Goal: Task Accomplishment & Management: Manage account settings

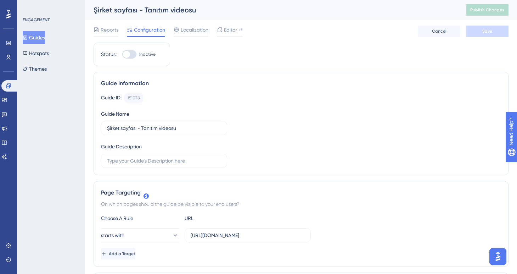
click at [131, 56] on div at bounding box center [129, 54] width 14 height 9
click at [122, 55] on input "Inactive" at bounding box center [122, 54] width 0 height 0
checkbox input "true"
click at [493, 33] on button "Save" at bounding box center [487, 31] width 43 height 11
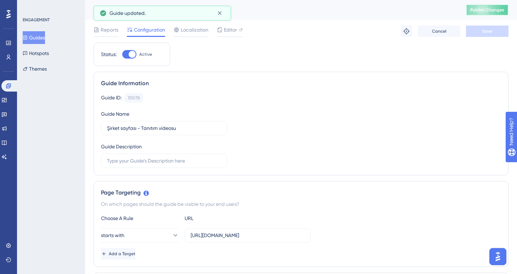
click at [487, 11] on span "Publish Changes" at bounding box center [487, 10] width 34 height 6
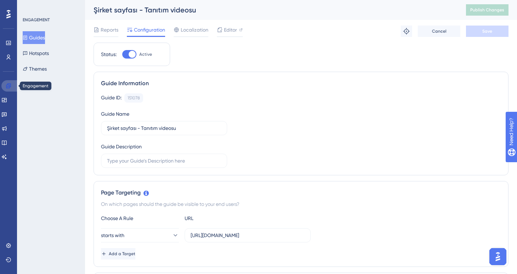
click at [6, 88] on icon at bounding box center [9, 86] width 6 height 6
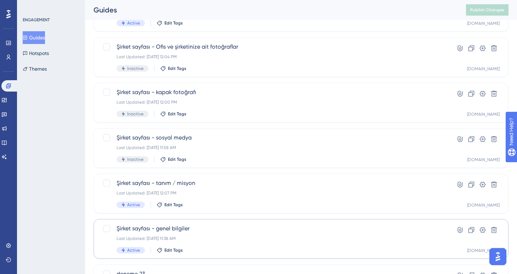
scroll to position [69, 0]
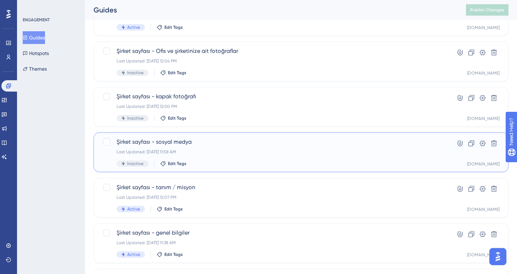
click at [205, 145] on span "Şirket sayfası - sosyal medya" at bounding box center [273, 142] width 312 height 9
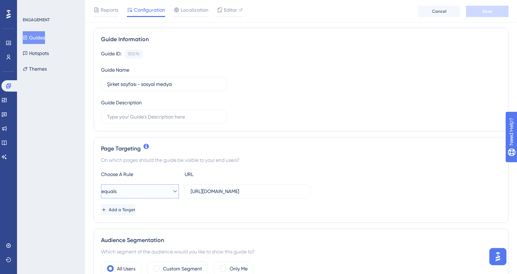
click at [172, 190] on icon at bounding box center [175, 190] width 7 height 7
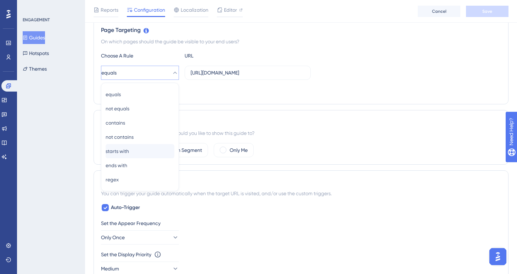
scroll to position [169, 0]
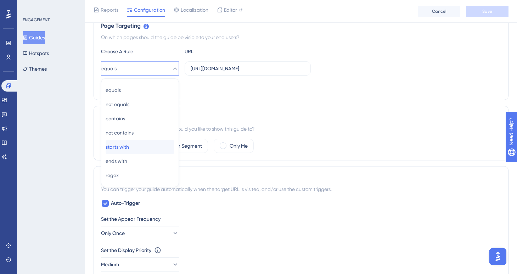
click at [142, 149] on div "starts with starts with" at bounding box center [140, 147] width 69 height 14
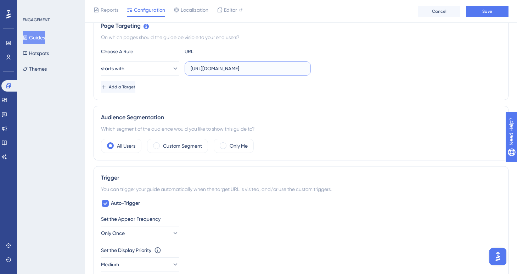
click at [279, 70] on input "[URL][DOMAIN_NAME]" at bounding box center [248, 69] width 114 height 8
type input "[URL][DOMAIN_NAME]"
click at [223, 147] on span at bounding box center [223, 145] width 7 height 7
click at [229, 143] on input "radio" at bounding box center [229, 143] width 0 height 0
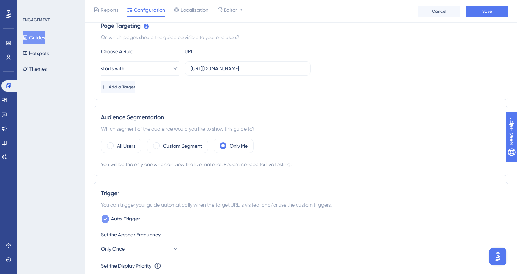
click at [106, 219] on icon at bounding box center [105, 219] width 4 height 3
checkbox input "false"
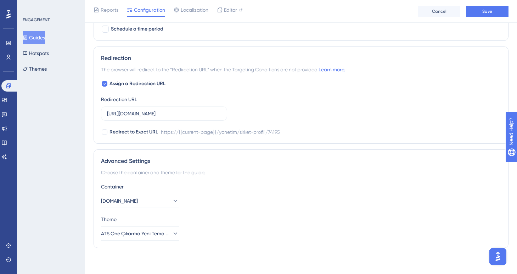
scroll to position [435, 0]
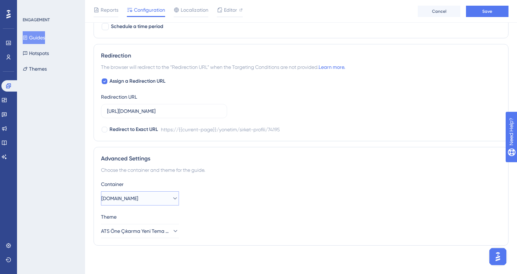
click at [150, 198] on button "[DOMAIN_NAME]" at bounding box center [140, 198] width 78 height 14
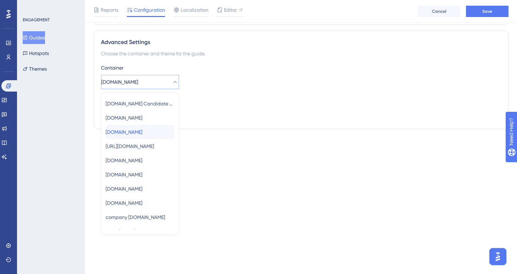
click at [142, 134] on span "[DOMAIN_NAME]" at bounding box center [124, 132] width 37 height 9
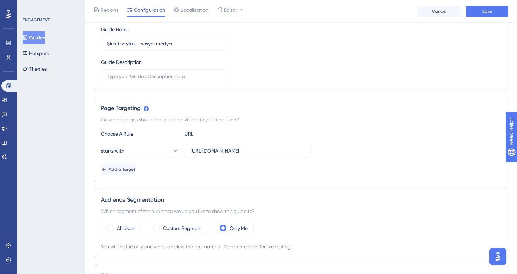
scroll to position [0, 0]
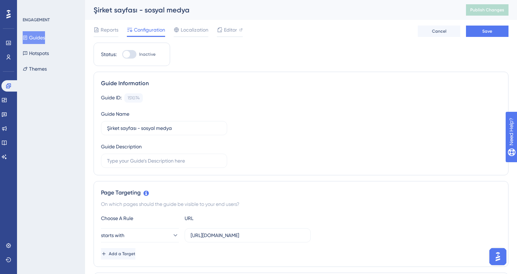
click at [127, 54] on div at bounding box center [126, 54] width 7 height 7
click at [122, 54] on input "Inactive" at bounding box center [122, 54] width 0 height 0
checkbox input "true"
click at [486, 31] on span "Save" at bounding box center [487, 31] width 10 height 6
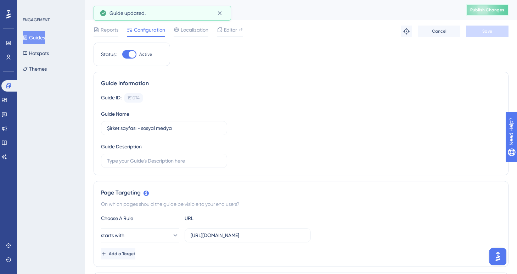
click at [481, 8] on span "Publish Changes" at bounding box center [487, 10] width 34 height 6
click at [12, 88] on link at bounding box center [9, 85] width 17 height 11
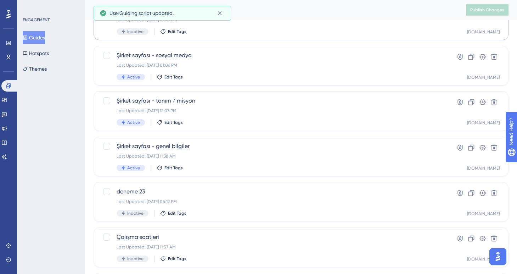
scroll to position [170, 0]
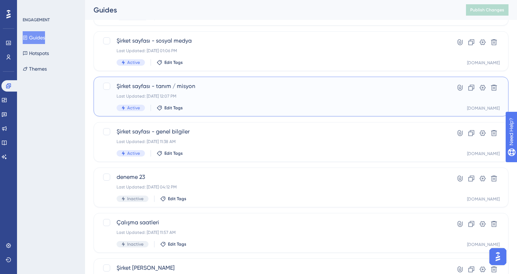
click at [201, 106] on div "Active Edit Tags" at bounding box center [273, 108] width 312 height 6
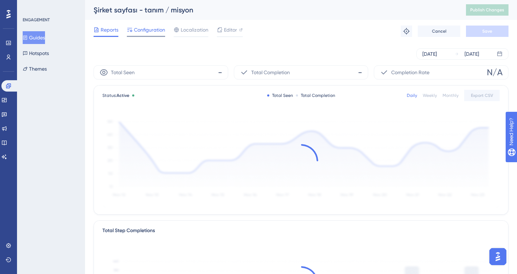
click at [155, 34] on div "Configuration" at bounding box center [146, 31] width 38 height 11
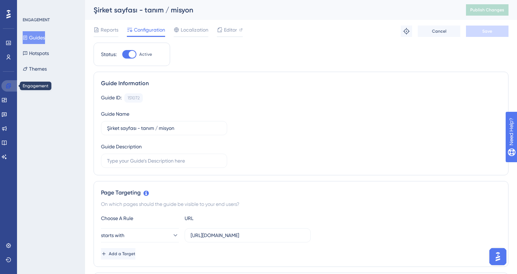
click at [13, 87] on link at bounding box center [9, 85] width 17 height 11
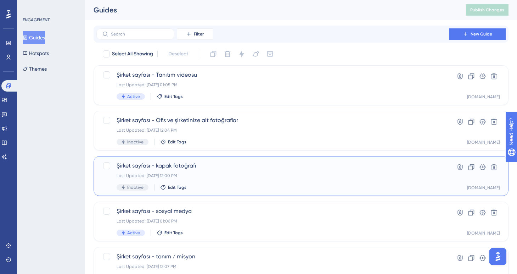
click at [225, 178] on div "Last Updated: [DATE] 12:00 PM" at bounding box center [273, 176] width 312 height 6
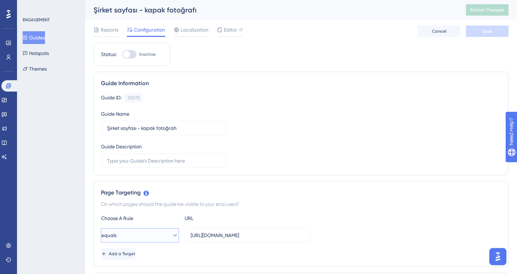
click at [160, 228] on button "equals" at bounding box center [140, 235] width 78 height 14
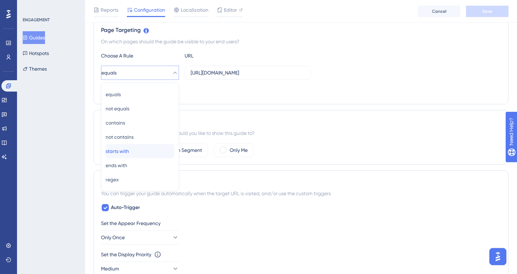
click at [145, 147] on div "starts with starts with" at bounding box center [140, 151] width 69 height 14
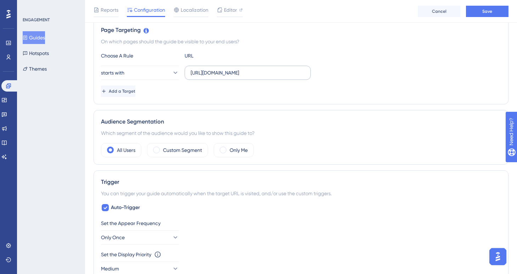
click at [296, 67] on label "[URL][DOMAIN_NAME]" at bounding box center [248, 73] width 126 height 14
click at [296, 69] on input "[URL][DOMAIN_NAME]" at bounding box center [248, 73] width 114 height 8
type input "[URL][DOMAIN_NAME]"
click at [231, 151] on label "Only Me" at bounding box center [239, 150] width 18 height 9
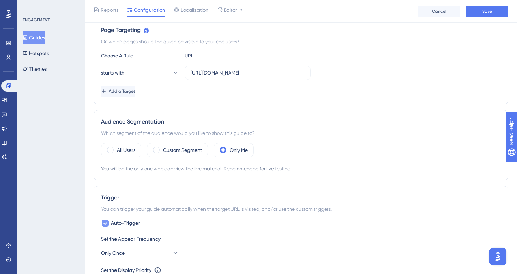
click at [106, 222] on icon at bounding box center [105, 223] width 4 height 6
checkbox input "false"
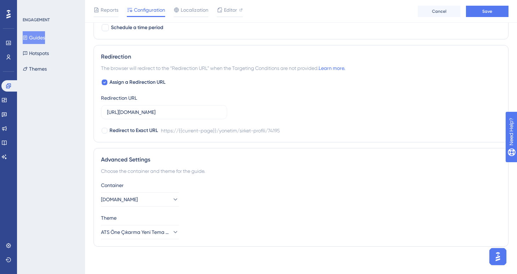
scroll to position [435, 0]
click at [149, 197] on button "[DOMAIN_NAME]" at bounding box center [140, 198] width 78 height 14
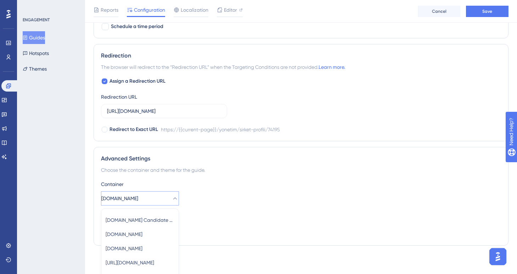
scroll to position [551, 0]
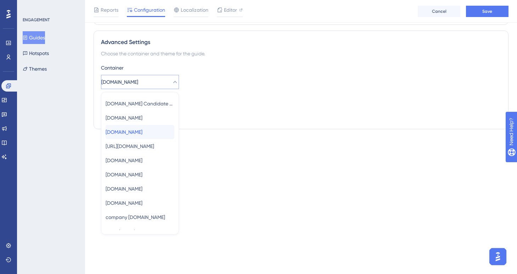
click at [141, 135] on span "[DOMAIN_NAME]" at bounding box center [124, 132] width 37 height 9
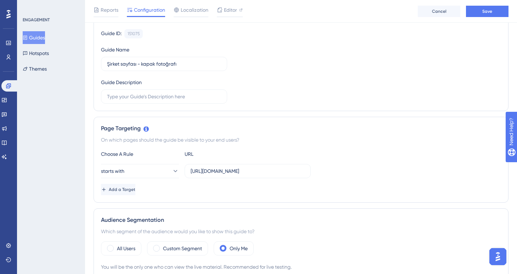
scroll to position [0, 0]
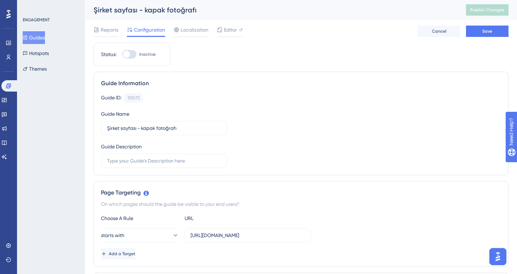
click at [130, 56] on div at bounding box center [129, 54] width 14 height 9
click at [122, 55] on input "Inactive" at bounding box center [122, 54] width 0 height 0
checkbox input "true"
click at [487, 35] on button "Save" at bounding box center [487, 31] width 43 height 11
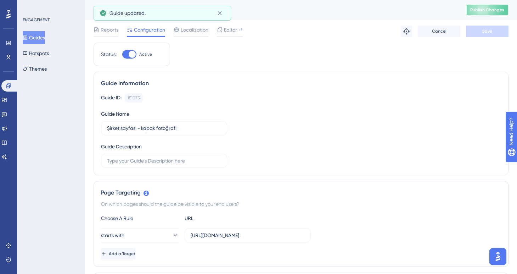
click at [482, 11] on span "Publish Changes" at bounding box center [487, 10] width 34 height 6
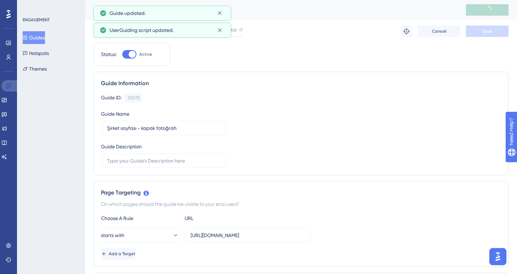
click at [11, 88] on icon at bounding box center [9, 86] width 6 height 6
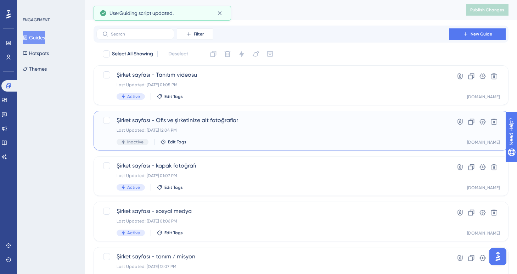
click at [206, 136] on div "Şirket sayfası - Ofis ve şirketinize ait fotoğraflar Last Updated: [DATE] 12:04…" at bounding box center [273, 130] width 312 height 29
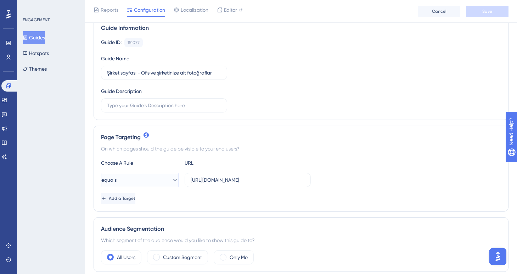
click at [165, 184] on button "equals" at bounding box center [140, 180] width 78 height 14
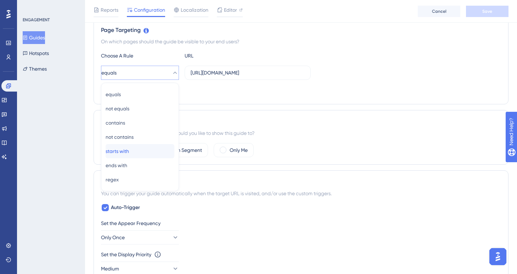
click at [147, 147] on div "starts with starts with" at bounding box center [140, 151] width 69 height 14
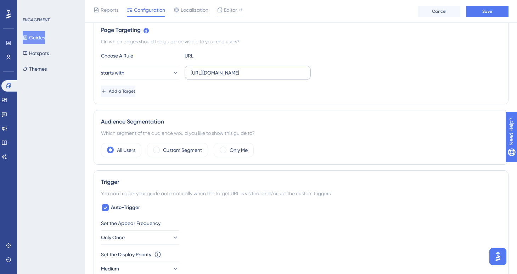
click at [302, 77] on label "[URL][DOMAIN_NAME]" at bounding box center [248, 73] width 126 height 14
click at [302, 77] on input "[URL][DOMAIN_NAME]" at bounding box center [248, 73] width 114 height 8
type input "[URL][DOMAIN_NAME]"
click at [225, 153] on div "Only Me" at bounding box center [234, 150] width 40 height 14
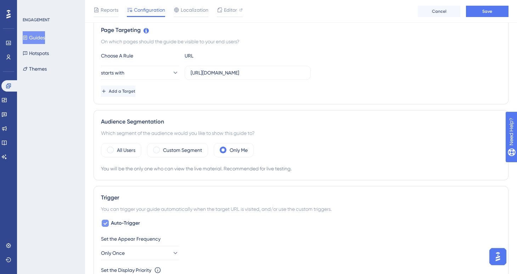
click at [104, 224] on icon at bounding box center [105, 223] width 4 height 6
checkbox input "false"
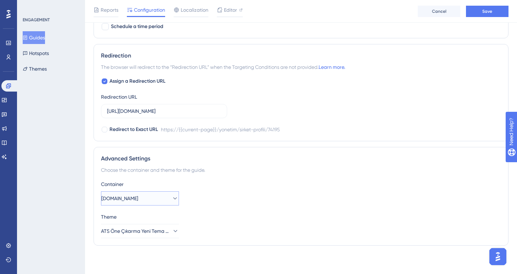
click at [158, 197] on button "[DOMAIN_NAME]" at bounding box center [140, 198] width 78 height 14
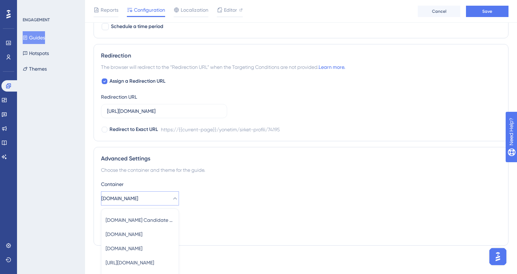
scroll to position [551, 0]
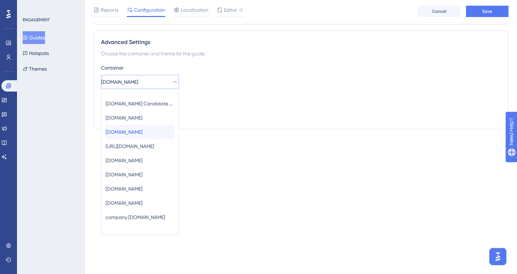
click at [140, 135] on span "[DOMAIN_NAME]" at bounding box center [124, 132] width 37 height 9
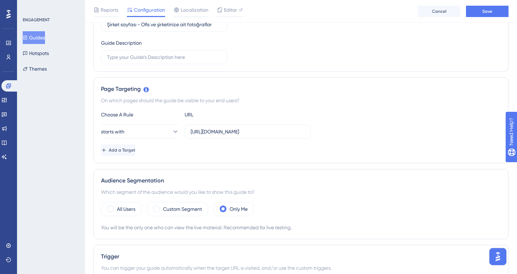
scroll to position [0, 0]
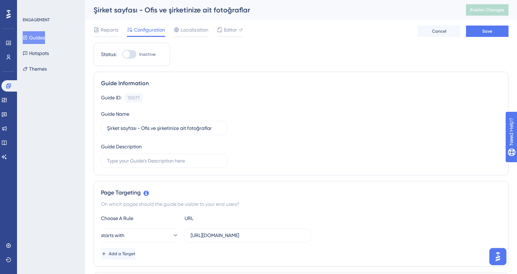
click at [133, 56] on div at bounding box center [129, 54] width 14 height 9
click at [122, 55] on input "Inactive" at bounding box center [122, 54] width 0 height 0
checkbox input "true"
click at [483, 31] on span "Save" at bounding box center [487, 31] width 10 height 6
click at [483, 8] on span "Publish Changes" at bounding box center [487, 10] width 34 height 6
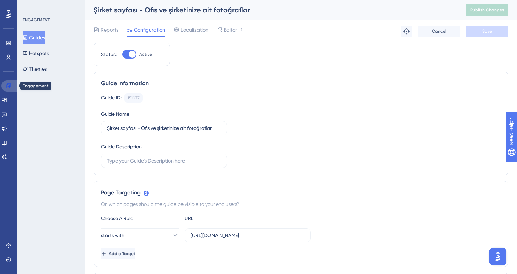
click at [10, 86] on icon at bounding box center [8, 85] width 5 height 5
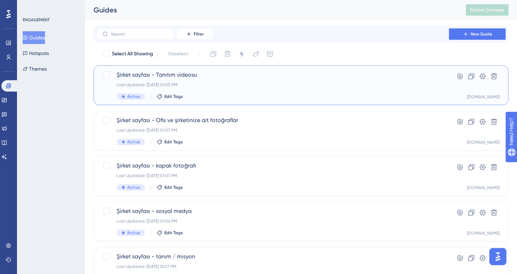
click at [217, 96] on div "Active Edit Tags" at bounding box center [273, 96] width 312 height 6
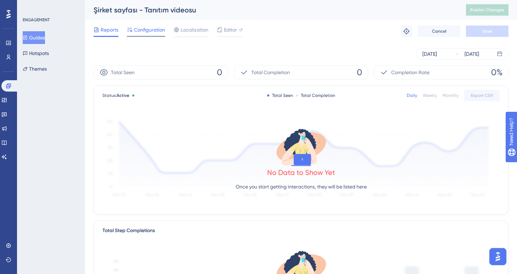
click at [155, 34] on span "Configuration" at bounding box center [149, 30] width 31 height 9
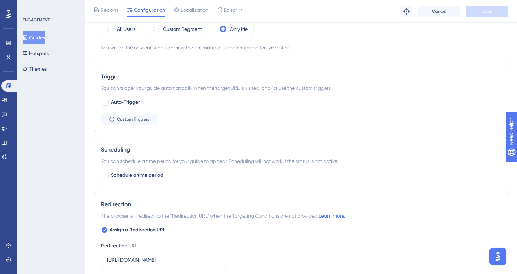
scroll to position [223, 0]
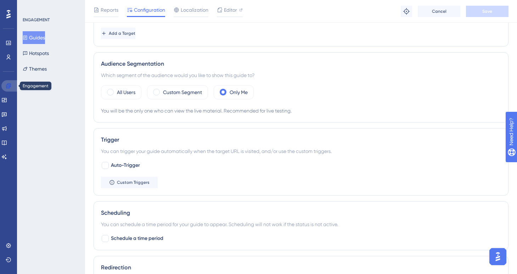
click at [7, 85] on icon at bounding box center [9, 86] width 6 height 6
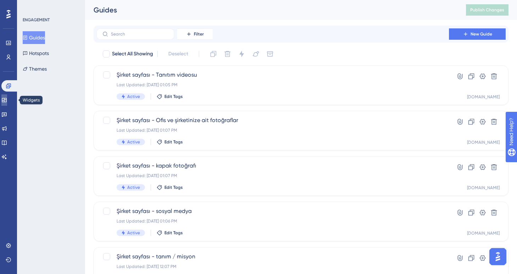
click at [7, 104] on link at bounding box center [4, 99] width 6 height 11
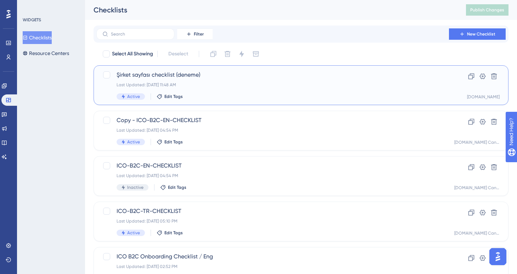
click at [207, 90] on div "Şirket sayfası checklist (deneme) Last Updated: [DATE] 11:48 AM Active Edit Tags" at bounding box center [273, 85] width 312 height 29
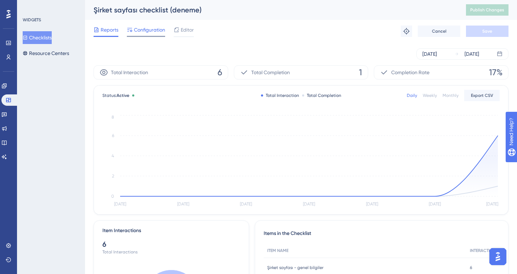
click at [147, 32] on span "Configuration" at bounding box center [149, 30] width 31 height 9
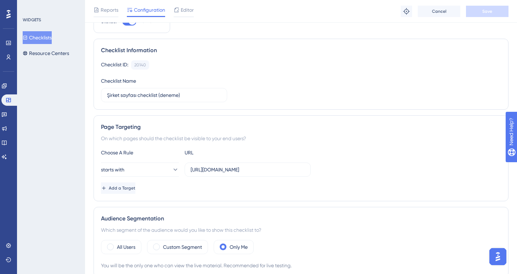
scroll to position [15, 0]
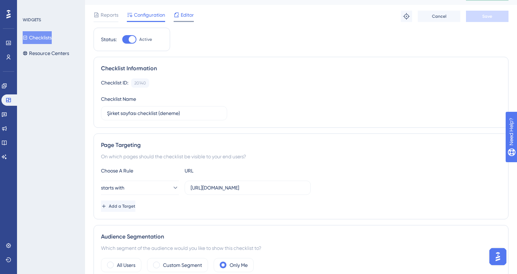
click at [184, 16] on span "Editor" at bounding box center [187, 15] width 13 height 9
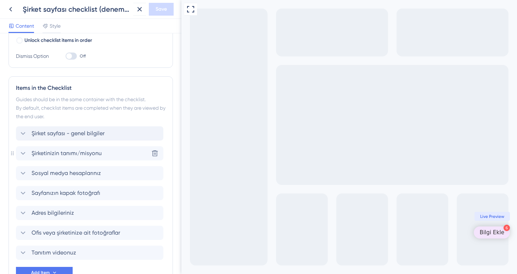
scroll to position [141, 0]
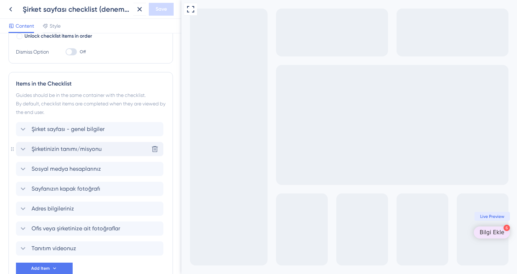
click at [105, 149] on div "Şirketinizin tanımı/misyonu Delete" at bounding box center [89, 149] width 147 height 14
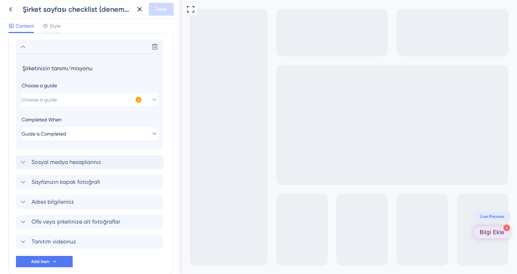
scroll to position [250, 0]
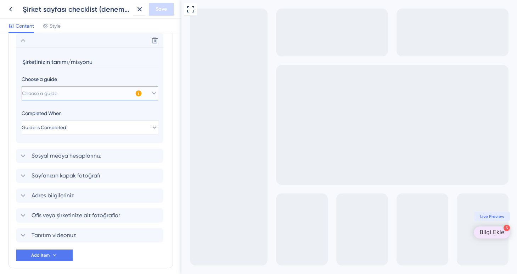
click at [98, 95] on button "Choose a guide" at bounding box center [90, 93] width 136 height 14
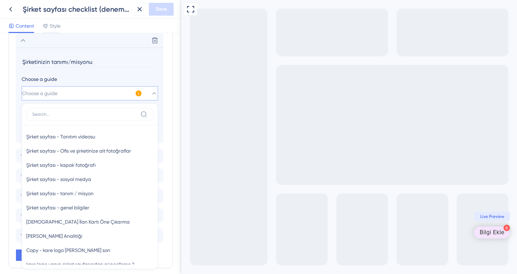
scroll to position [282, 0]
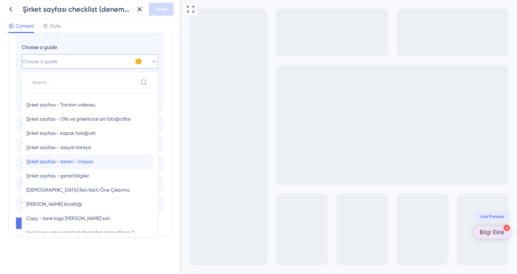
click at [85, 159] on span "Şirket sayfası - tanım / misyon" at bounding box center [59, 161] width 67 height 9
type input "Şirket sayfası - tanım / misyon"
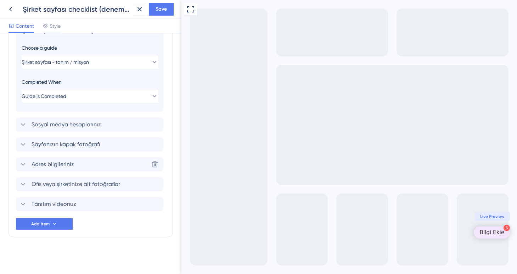
scroll to position [281, 0]
click at [90, 97] on button "Guide is Completed" at bounding box center [90, 96] width 136 height 14
click at [77, 131] on div "Goal is Reached Goal is Reached" at bounding box center [89, 132] width 127 height 14
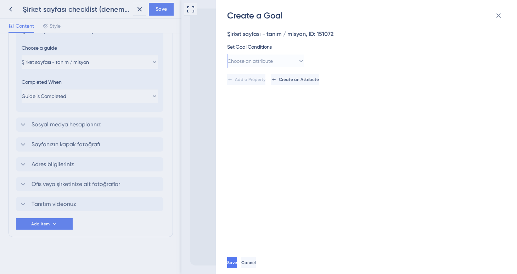
click at [285, 57] on button "Choose an attribute" at bounding box center [266, 61] width 78 height 14
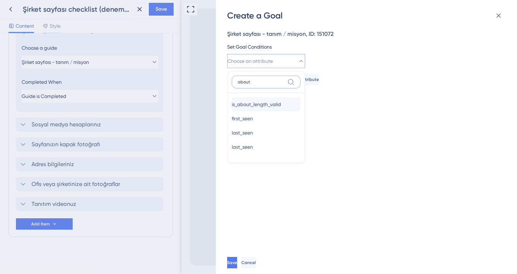
type input "about"
click at [260, 101] on span "is_about_length_valid" at bounding box center [256, 104] width 49 height 9
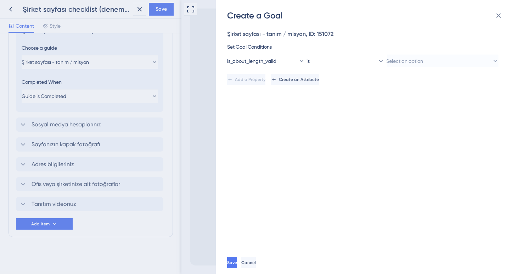
click at [394, 59] on span "Select an option" at bounding box center [404, 61] width 37 height 9
click at [397, 83] on span "True" at bounding box center [396, 82] width 10 height 9
click at [238, 262] on span "Save" at bounding box center [233, 262] width 10 height 6
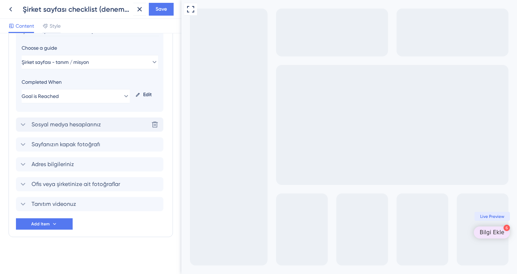
click at [111, 124] on div "Sosyal medya hesaplarınız Delete" at bounding box center [89, 124] width 147 height 14
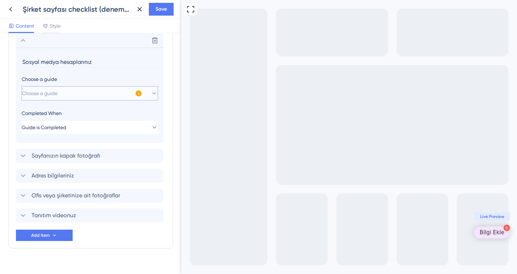
click at [102, 93] on button "Choose a guide" at bounding box center [90, 93] width 136 height 14
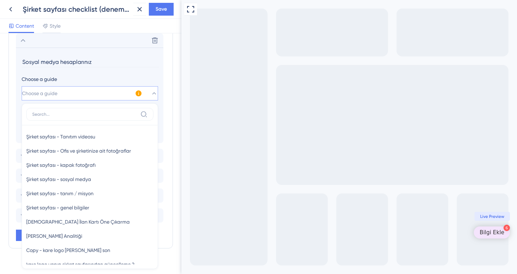
scroll to position [302, 0]
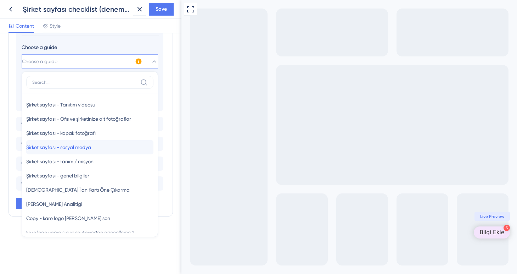
click at [91, 144] on span "Şirket sayfası - sosyal medya" at bounding box center [58, 147] width 65 height 9
type input "Şirket sayfası - sosyal medya"
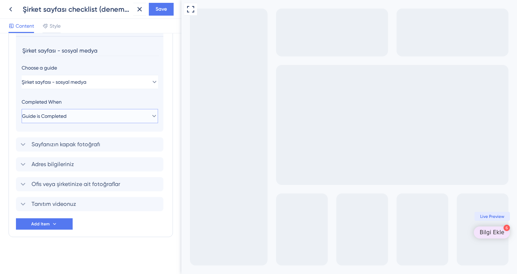
click at [98, 116] on button "Guide is Completed" at bounding box center [90, 116] width 136 height 14
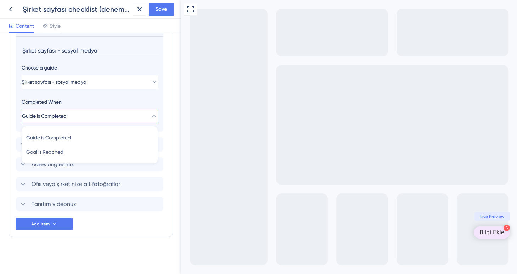
click at [82, 150] on div "Goal is Reached Goal is Reached" at bounding box center [89, 152] width 127 height 14
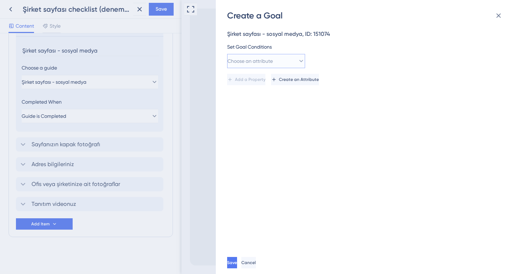
click at [269, 55] on button "Choose an attribute" at bounding box center [266, 61] width 78 height 14
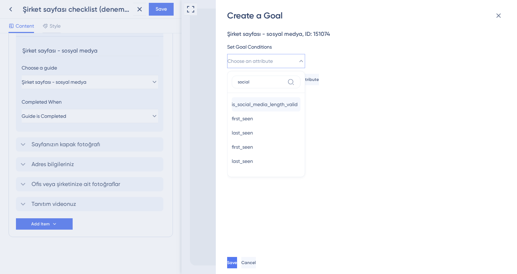
type input "social"
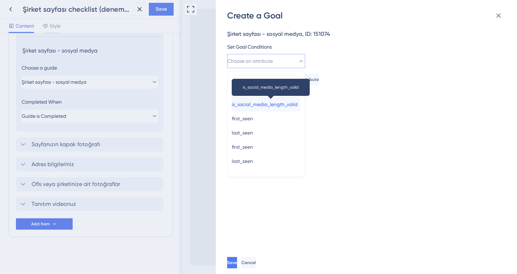
click at [258, 104] on span "is_social_media_length_valid" at bounding box center [265, 104] width 66 height 9
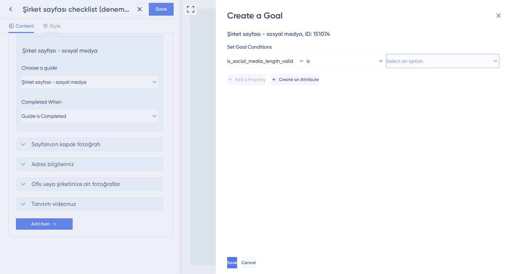
click at [394, 59] on span "Select an option" at bounding box center [404, 61] width 37 height 9
click at [397, 80] on span "True" at bounding box center [396, 82] width 10 height 9
click at [236, 261] on button "Save" at bounding box center [232, 262] width 11 height 11
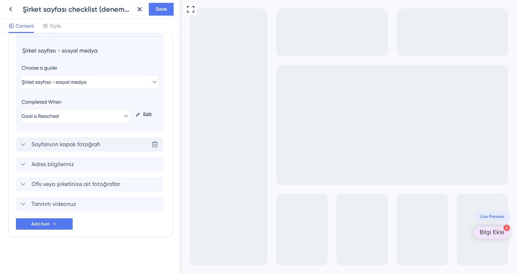
click at [110, 144] on div "Sayfanızın kapak fotoğrafı [PERSON_NAME]" at bounding box center [89, 144] width 147 height 14
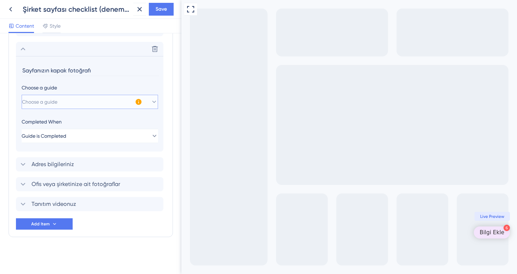
click at [91, 99] on button "Choose a guide" at bounding box center [90, 102] width 136 height 14
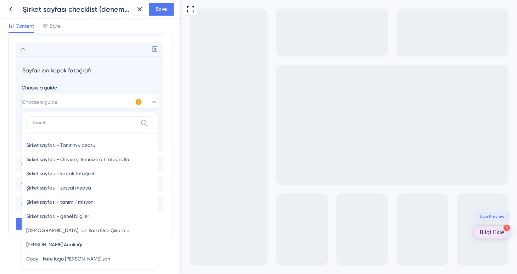
scroll to position [317, 0]
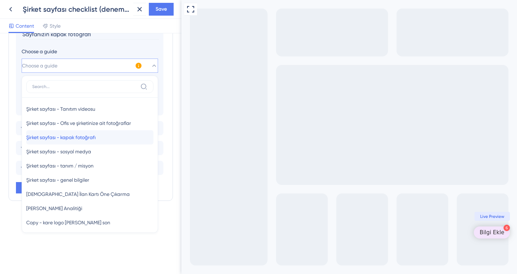
click at [84, 138] on span "Şirket sayfası - kapak fotoğrafı" at bounding box center [60, 137] width 69 height 9
type input "Şirket sayfası - kapak fotoğrafı"
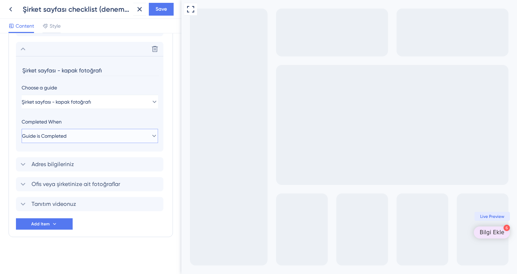
click at [86, 134] on button "Guide is Completed" at bounding box center [90, 136] width 136 height 14
click at [74, 170] on div "Goal is Reached Goal is Reached" at bounding box center [89, 171] width 127 height 14
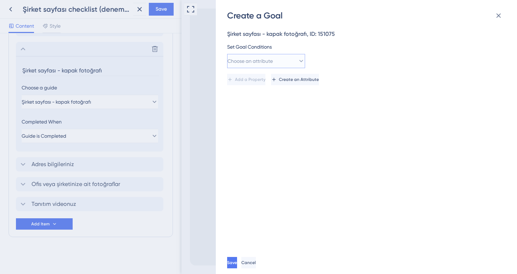
click at [285, 55] on button "Choose an attribute" at bounding box center [266, 61] width 78 height 14
type input "bann"
click at [261, 105] on span "is_banner_added" at bounding box center [252, 104] width 40 height 9
click at [397, 60] on span "Select an option" at bounding box center [404, 61] width 37 height 9
click at [397, 78] on div "True True" at bounding box center [443, 82] width 104 height 14
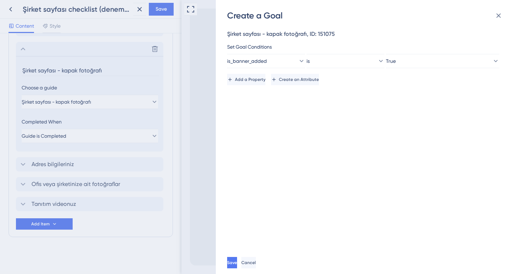
click at [95, 165] on div "Create a Goal Şirket sayfası - kapak fotoğrafı, ID: 151075 Set Goal Conditions …" at bounding box center [258, 137] width 517 height 274
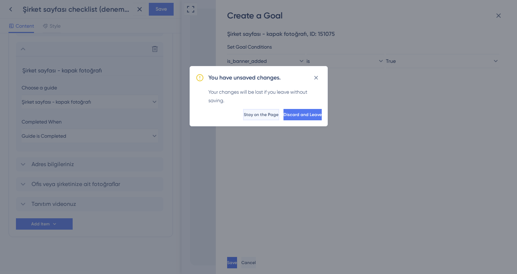
click at [247, 113] on button "Stay on the Page" at bounding box center [261, 114] width 36 height 11
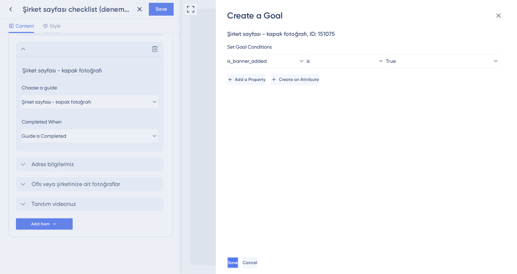
click at [239, 262] on button "Save" at bounding box center [232, 262] width 11 height 11
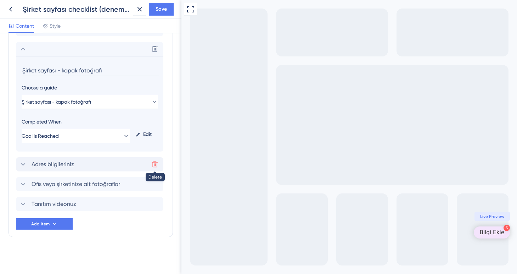
click at [155, 164] on icon at bounding box center [155, 164] width 6 height 6
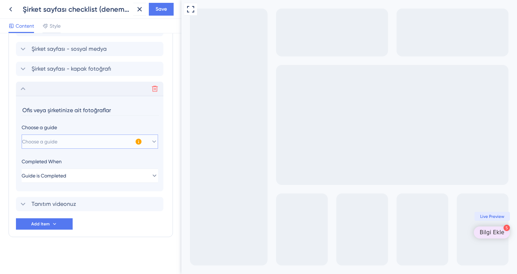
click at [113, 141] on button "Choose a guide" at bounding box center [90, 141] width 136 height 14
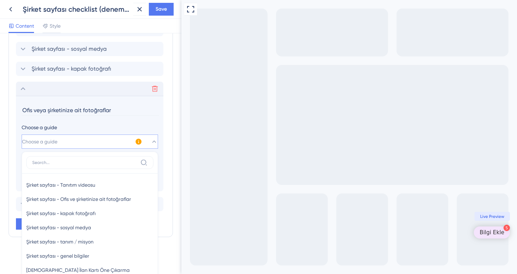
scroll to position [330, 0]
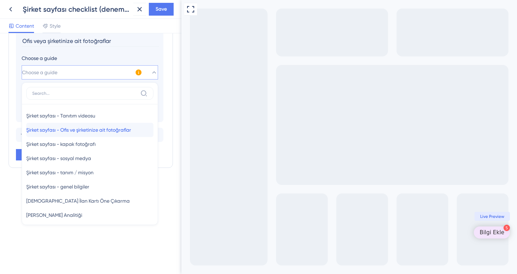
click at [101, 131] on span "Şirket sayfası - Ofis ve şirketinize ait fotoğraflar" at bounding box center [78, 129] width 105 height 9
type input "Şirket sayfası - Ofis ve şirketinize ait fotoğraflar"
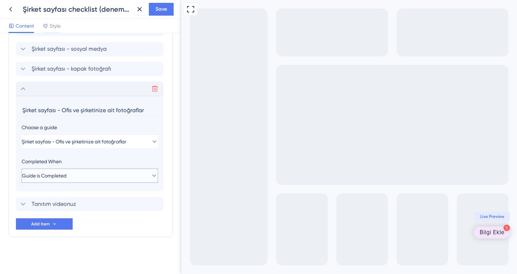
click at [83, 174] on button "Guide is Completed" at bounding box center [90, 175] width 136 height 14
click at [75, 210] on div "Goal is Reached Goal is Reached" at bounding box center [89, 211] width 127 height 14
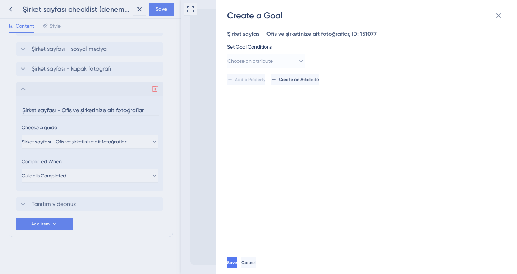
click at [298, 60] on icon at bounding box center [301, 60] width 7 height 7
type input "pho"
click at [268, 102] on span "is_photo_added" at bounding box center [250, 104] width 37 height 9
click at [404, 63] on span "Select an option" at bounding box center [404, 61] width 37 height 9
click at [401, 86] on span "True" at bounding box center [396, 82] width 10 height 9
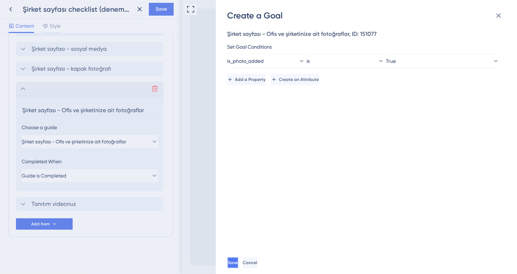
click at [238, 262] on span "Save" at bounding box center [233, 262] width 10 height 6
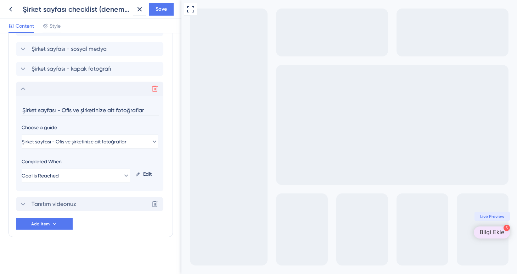
click at [75, 203] on span "Tanıtım videonuz" at bounding box center [54, 204] width 45 height 9
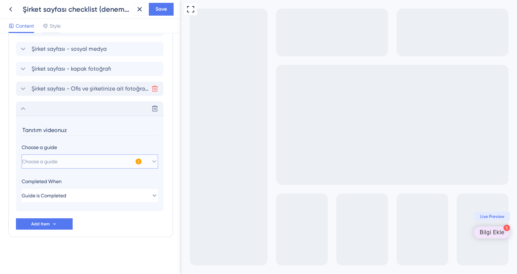
click at [83, 163] on button "Choose a guide" at bounding box center [90, 161] width 136 height 14
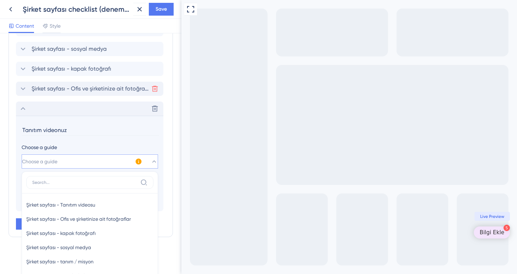
scroll to position [350, 0]
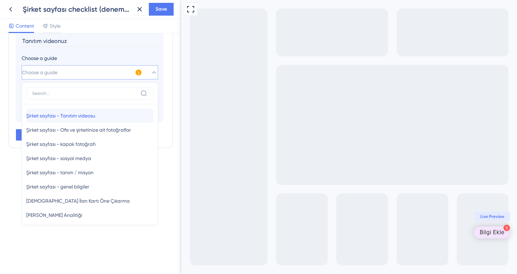
click at [88, 118] on span "Şirket sayfası - Tanıtım videosu" at bounding box center [60, 115] width 69 height 9
type input "Şirket sayfası - Tanıtım videosu"
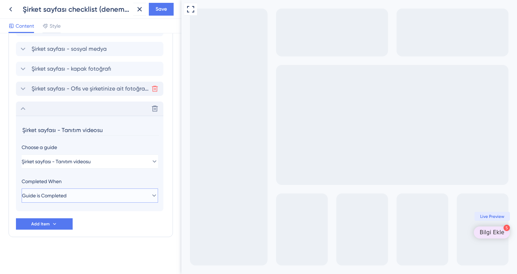
click at [74, 192] on button "Guide is Completed" at bounding box center [90, 195] width 136 height 14
click at [63, 230] on span "Goal is Reached" at bounding box center [44, 231] width 37 height 9
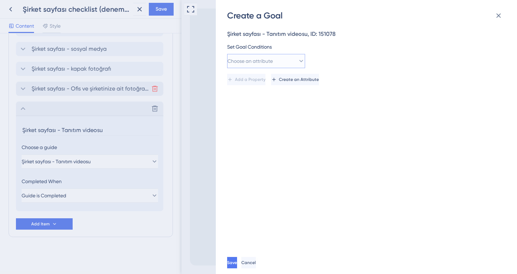
click at [267, 59] on span "Choose an attribute" at bounding box center [250, 61] width 45 height 9
type input "vide"
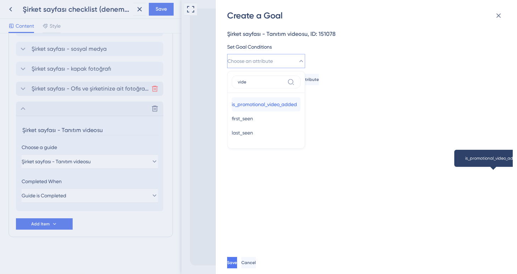
click at [265, 101] on span "is_promotional_video_added" at bounding box center [264, 104] width 65 height 9
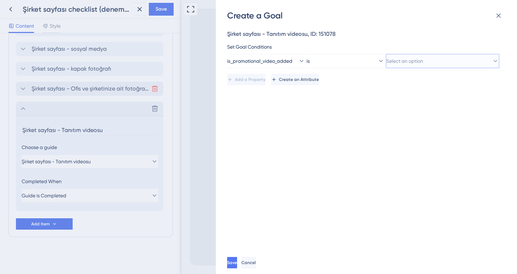
click at [402, 61] on span "Select an option" at bounding box center [404, 61] width 37 height 9
click at [397, 82] on span "True" at bounding box center [396, 82] width 10 height 9
click at [239, 258] on button "Save" at bounding box center [232, 262] width 11 height 11
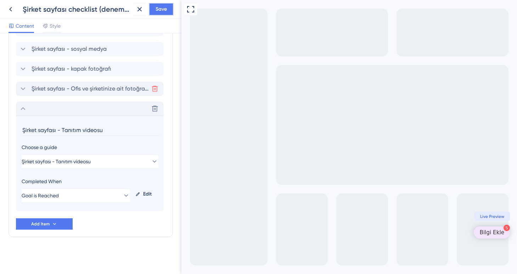
click at [168, 13] on button "Save" at bounding box center [161, 9] width 25 height 13
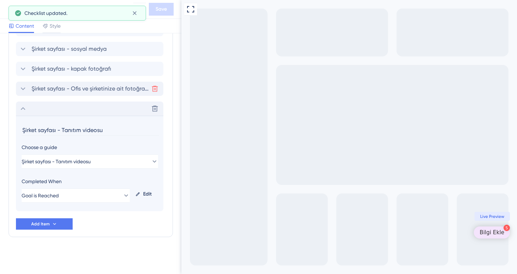
click at [5, 8] on button at bounding box center [10, 9] width 13 height 13
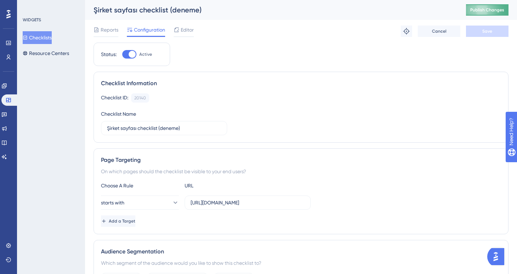
click at [487, 11] on span "Publish Changes" at bounding box center [487, 10] width 34 height 6
click at [9, 60] on icon at bounding box center [9, 57] width 6 height 6
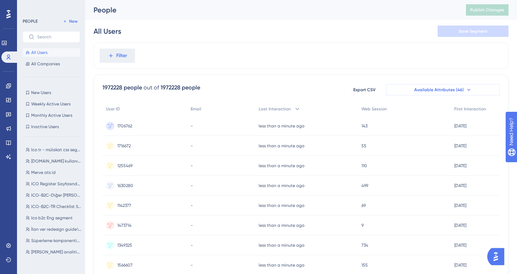
click at [453, 89] on span "Available Attributes (46)" at bounding box center [439, 90] width 50 height 6
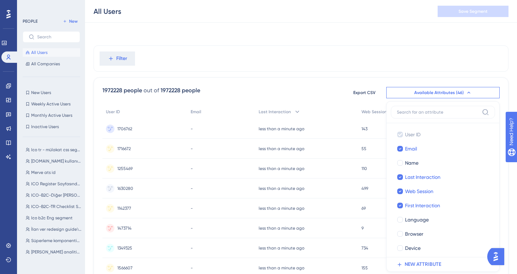
scroll to position [40, 0]
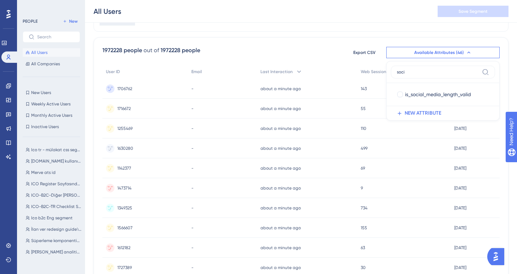
type input "soci"
click at [10, 100] on icon at bounding box center [9, 100] width 6 height 6
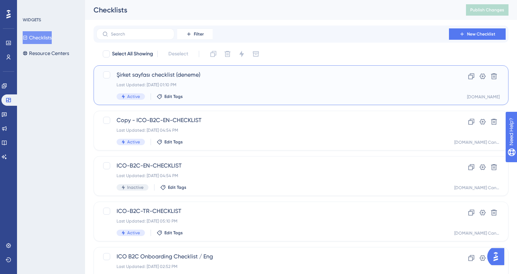
click at [161, 82] on div "Last Updated: [DATE] 01:10 PM" at bounding box center [273, 85] width 312 height 6
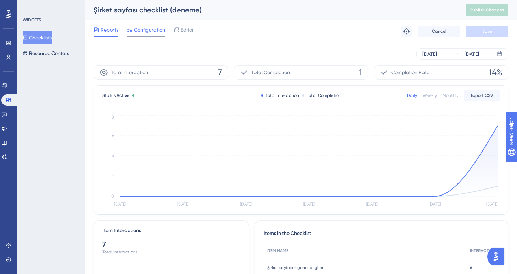
click at [156, 32] on span "Configuration" at bounding box center [149, 30] width 31 height 9
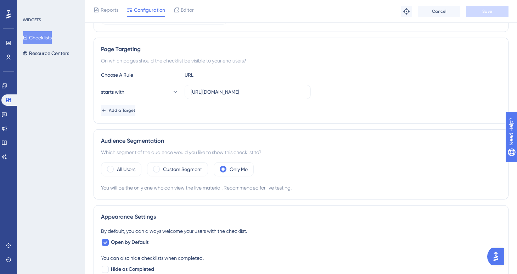
scroll to position [118, 0]
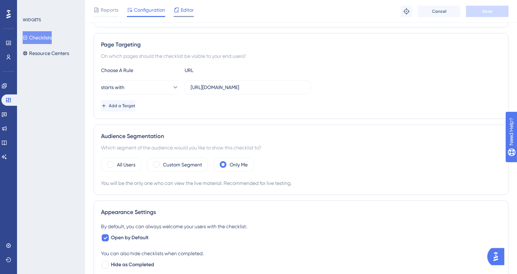
click at [178, 11] on icon at bounding box center [177, 10] width 6 height 6
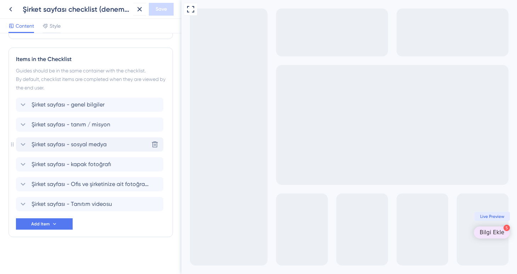
click at [83, 143] on span "Şirket sayfası - sosyal medya" at bounding box center [69, 144] width 75 height 9
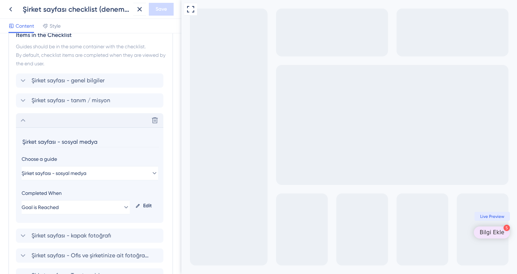
click at [137, 209] on div "Edit" at bounding box center [145, 205] width 25 height 17
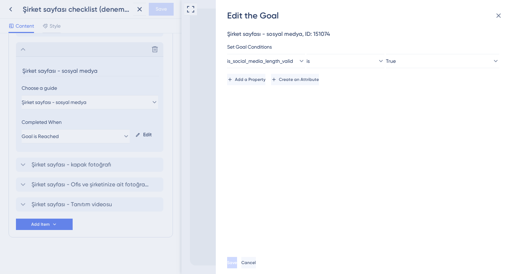
scroll to position [261, 0]
click at [377, 59] on icon at bounding box center [380, 60] width 7 height 7
click at [347, 95] on div "is not is not" at bounding box center [345, 97] width 69 height 14
click at [238, 264] on span "Save" at bounding box center [233, 262] width 10 height 6
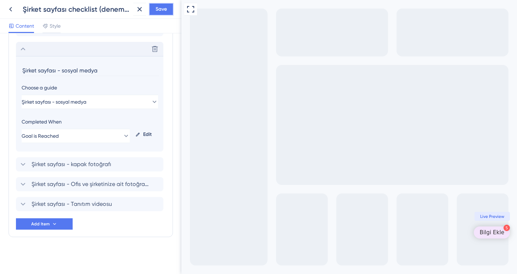
click at [166, 11] on span "Save" at bounding box center [161, 9] width 11 height 9
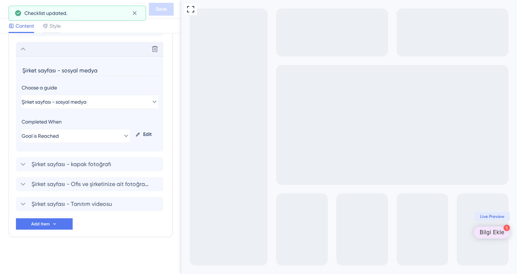
click at [6, 8] on button at bounding box center [10, 9] width 13 height 13
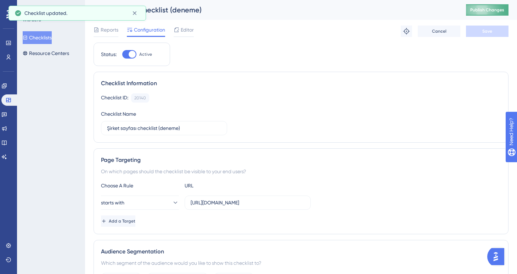
click at [480, 7] on span "Publish Changes" at bounding box center [487, 10] width 34 height 6
